Goal: Task Accomplishment & Management: Manage account settings

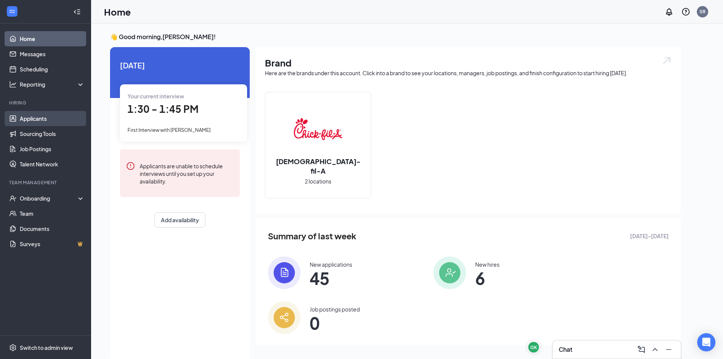
click at [44, 116] on link "Applicants" at bounding box center [52, 118] width 65 height 15
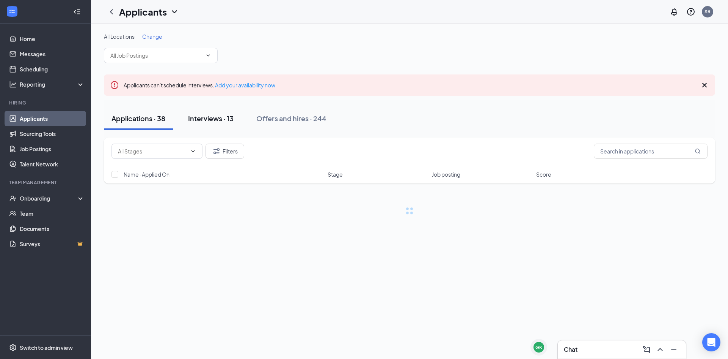
click at [173, 128] on button "Applications · 38" at bounding box center [138, 118] width 69 height 23
click at [218, 119] on div "Interviews · 13" at bounding box center [211, 117] width 46 height 9
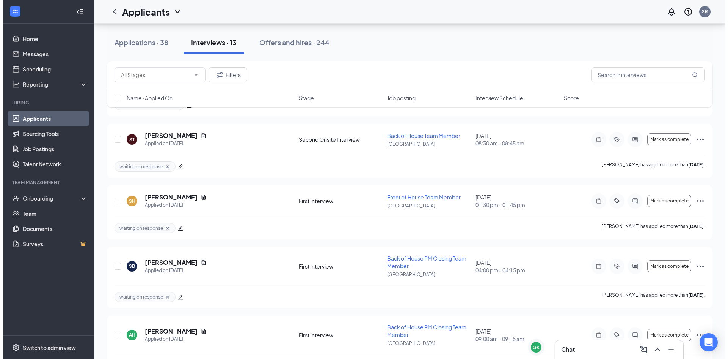
scroll to position [379, 0]
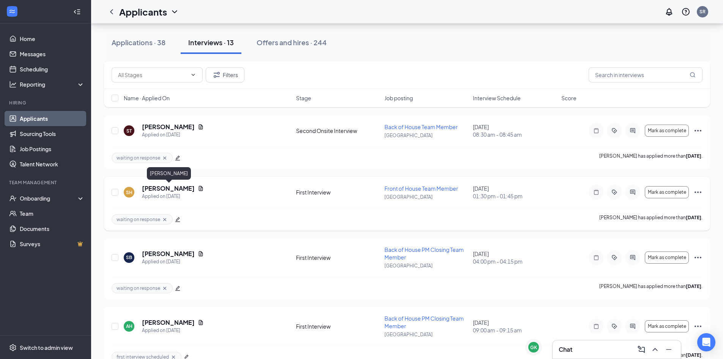
click at [195, 189] on h5 "[PERSON_NAME]" at bounding box center [168, 188] width 53 height 8
